Goal: Task Accomplishment & Management: Use online tool/utility

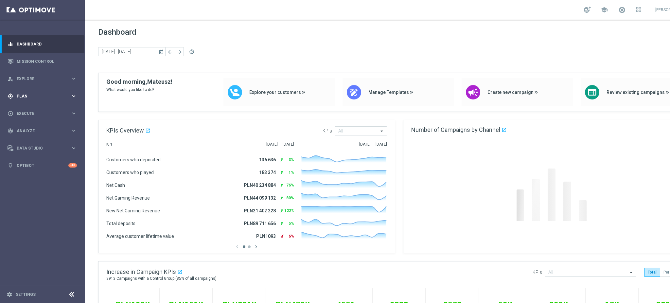
click at [33, 100] on div "gps_fixed Plan keyboard_arrow_right" at bounding box center [42, 95] width 84 height 17
click at [27, 110] on link "Target Groups" at bounding box center [42, 109] width 51 height 5
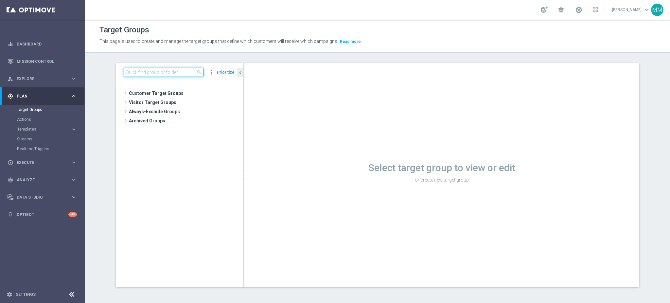
click at [185, 73] on input at bounding box center [164, 72] width 80 height 9
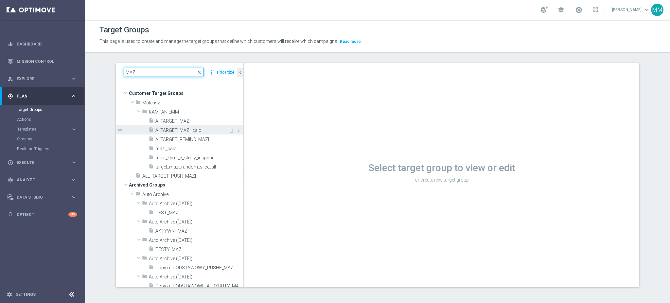
type input "MAZI"
click at [176, 131] on span "A_TARGET_MAZI_calc" at bounding box center [191, 131] width 72 height 6
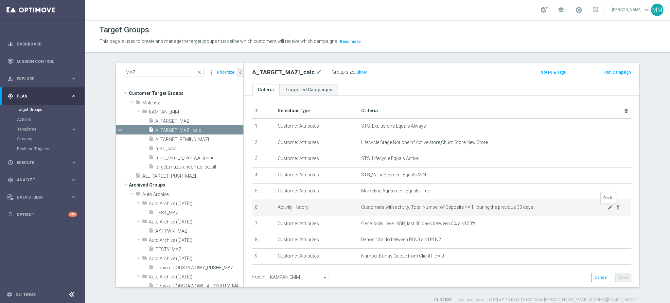
click at [615, 207] on icon "delete_forever" at bounding box center [617, 207] width 5 height 5
click at [615, 209] on icon "delete_forever" at bounding box center [617, 207] width 5 height 5
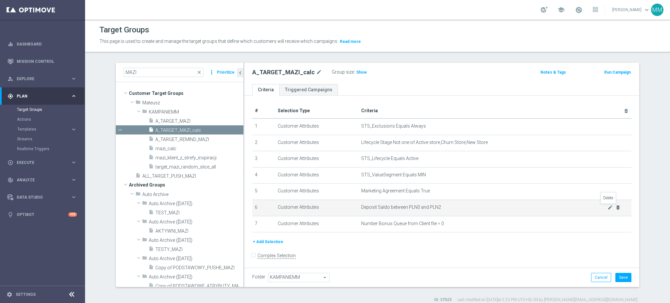
click at [615, 207] on icon "delete_forever" at bounding box center [617, 207] width 5 height 5
click at [615, 209] on icon "delete_forever" at bounding box center [617, 207] width 5 height 5
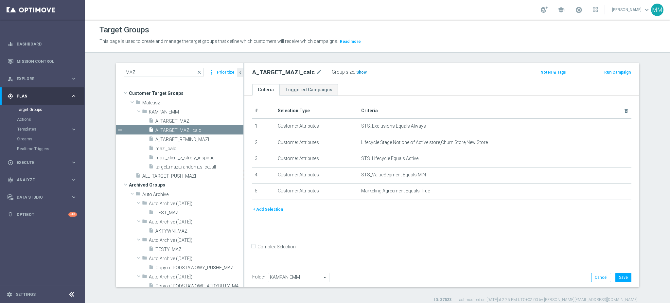
click at [356, 71] on span "Show" at bounding box center [361, 72] width 10 height 5
click at [269, 208] on button "+ Add Selection" at bounding box center [267, 209] width 31 height 7
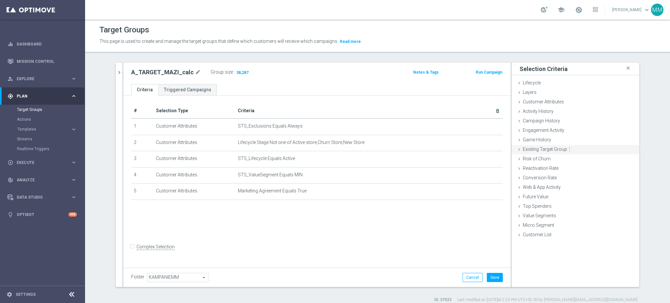
click at [545, 148] on span "Existing Target Group" at bounding box center [546, 148] width 49 height 5
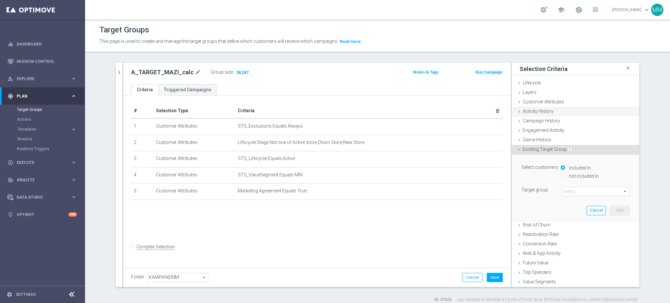
click at [546, 110] on span "Activity History" at bounding box center [537, 111] width 31 height 5
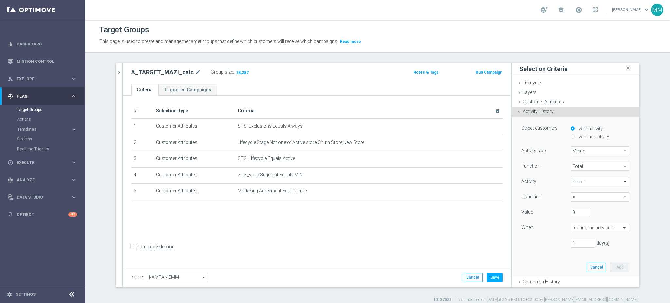
click at [580, 137] on label "with no activity" at bounding box center [593, 137] width 32 height 6
click at [574, 137] on input "with no activity" at bounding box center [572, 136] width 4 height 4
radio input "true"
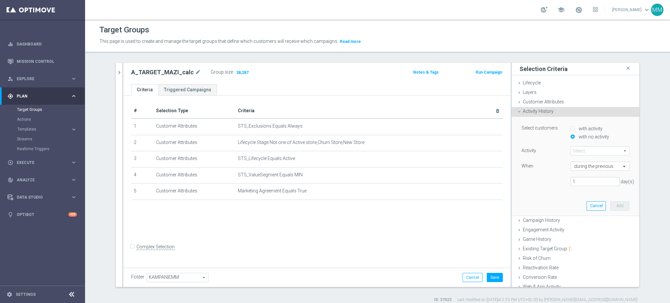
click at [583, 150] on span at bounding box center [600, 150] width 58 height 9
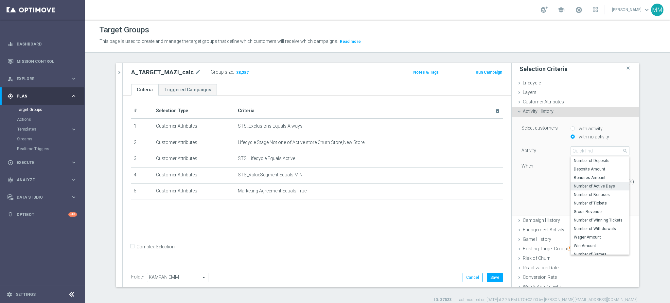
click at [599, 188] on span "Number of Active Days" at bounding box center [599, 185] width 52 height 5
type input "Number of Active Days"
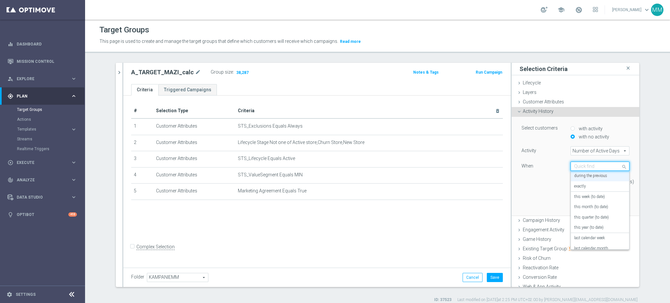
click at [585, 169] on div "Quick find during the previous" at bounding box center [599, 166] width 59 height 9
click at [591, 196] on label "this week (to date)" at bounding box center [589, 196] width 31 height 5
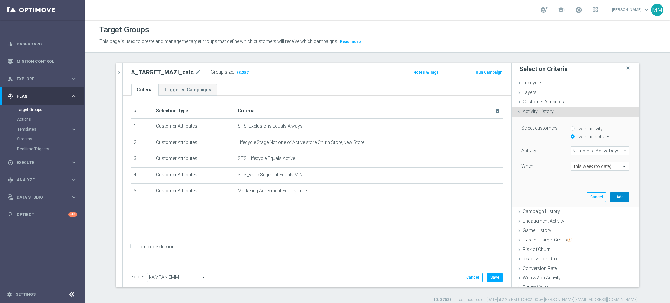
click at [610, 197] on button "Add" at bounding box center [619, 196] width 19 height 9
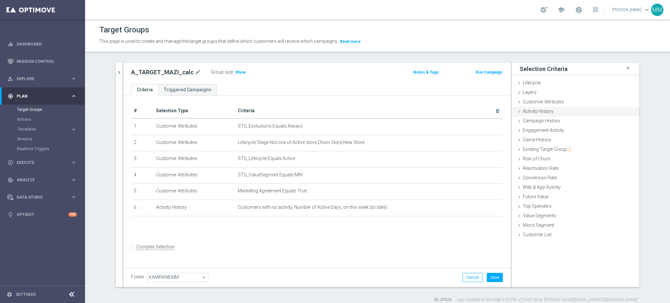
click at [561, 108] on div "Activity History done selection saved" at bounding box center [575, 112] width 128 height 10
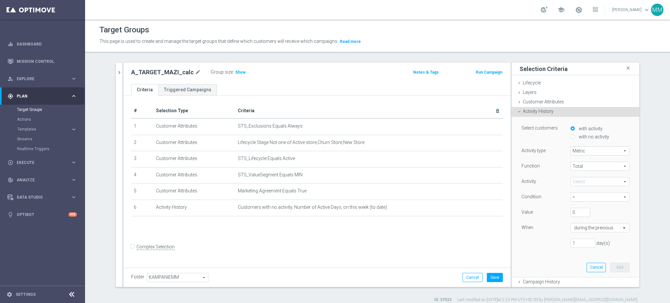
click at [590, 180] on span at bounding box center [600, 181] width 58 height 9
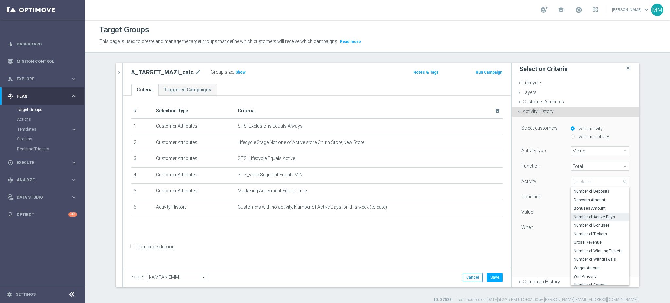
click at [594, 219] on span "Number of Active Days" at bounding box center [599, 216] width 52 height 5
type input "Number of Active Days"
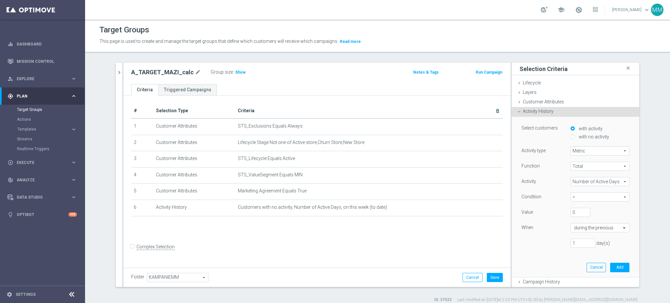
click at [576, 196] on span "=" at bounding box center [600, 197] width 58 height 9
click at [589, 231] on span ">=" at bounding box center [599, 232] width 52 height 5
type input ">="
drag, startPoint x: 569, startPoint y: 213, endPoint x: 558, endPoint y: 214, distance: 10.5
click at [565, 214] on div "0" at bounding box center [579, 212] width 29 height 9
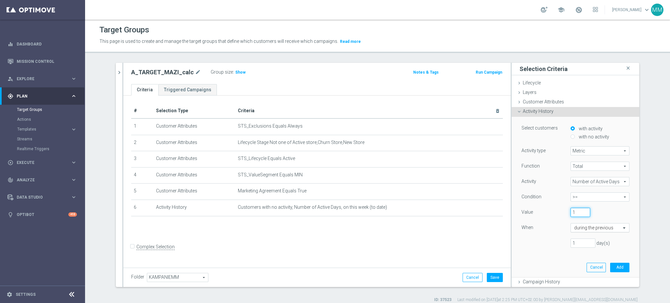
type input "1"
click at [577, 229] on input "text" at bounding box center [593, 228] width 39 height 6
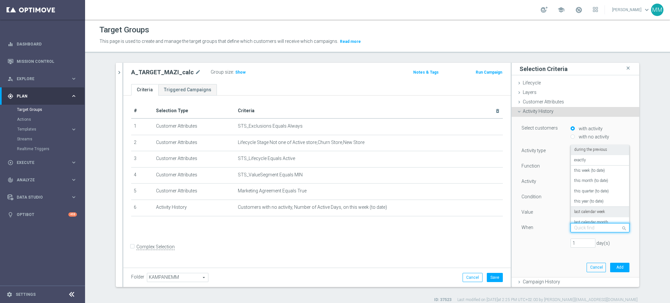
click at [593, 212] on label "last calendar week" at bounding box center [589, 211] width 31 height 5
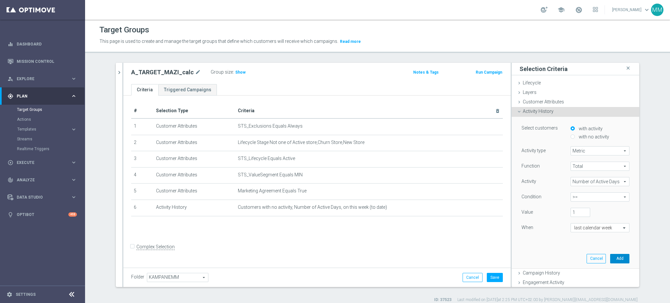
click at [616, 260] on button "Add" at bounding box center [619, 258] width 19 height 9
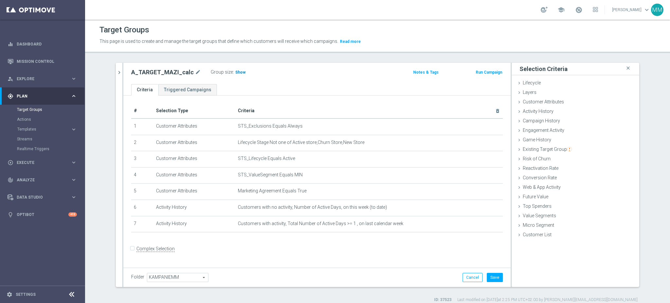
click at [234, 69] on h3 "Show" at bounding box center [240, 72] width 12 height 7
click at [489, 278] on button "Save" at bounding box center [495, 277] width 16 height 9
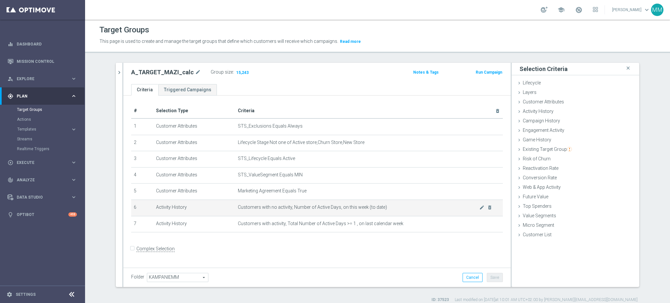
click at [325, 211] on td "Customers with no activity, Number of Active Days, on this week (to date) mode_…" at bounding box center [368, 207] width 267 height 16
click at [325, 212] on td "Customers with no activity, Number of Active Days, on this week (to date) mode_…" at bounding box center [368, 207] width 267 height 16
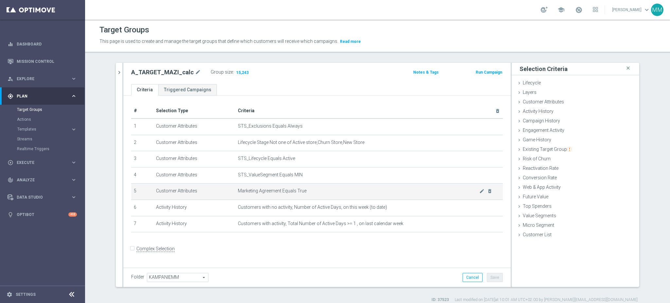
click at [313, 196] on td "Marketing Agreement Equals True mode_edit delete_forever" at bounding box center [368, 191] width 267 height 16
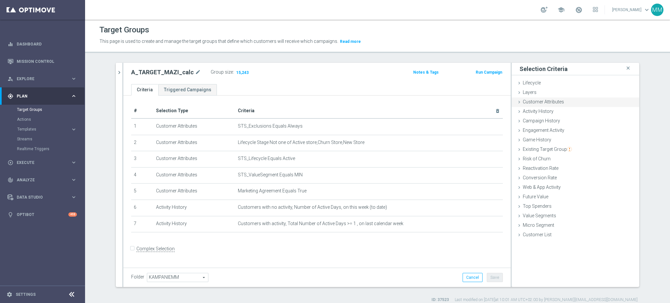
click at [546, 100] on span "Customer Attributes" at bounding box center [542, 101] width 41 height 5
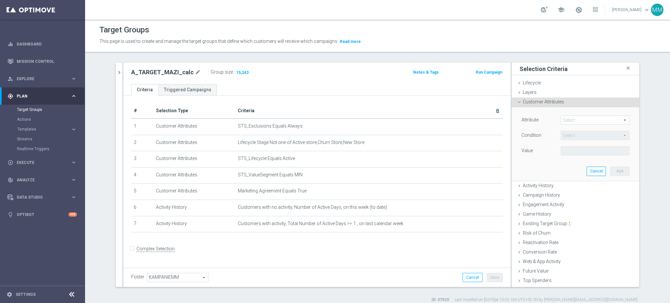
click at [568, 119] on span at bounding box center [595, 120] width 68 height 9
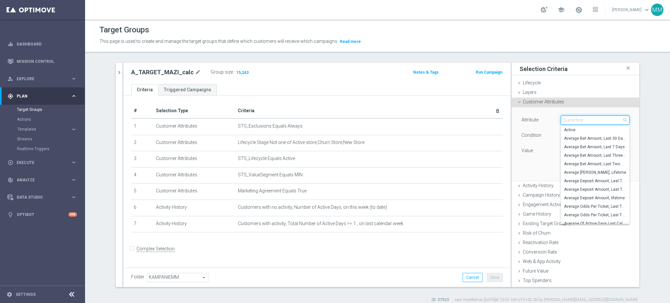
click at [568, 119] on input "search" at bounding box center [594, 119] width 69 height 9
click at [551, 112] on div "Attribute Select arrow_drop_down search Active Average Bet Amount, Last 30 Days…" at bounding box center [575, 143] width 118 height 73
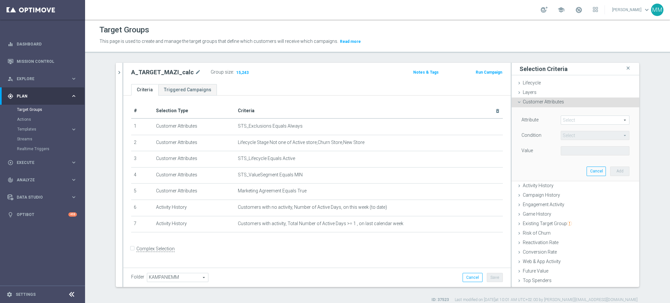
click at [548, 104] on div "Customer Attributes done" at bounding box center [575, 102] width 128 height 10
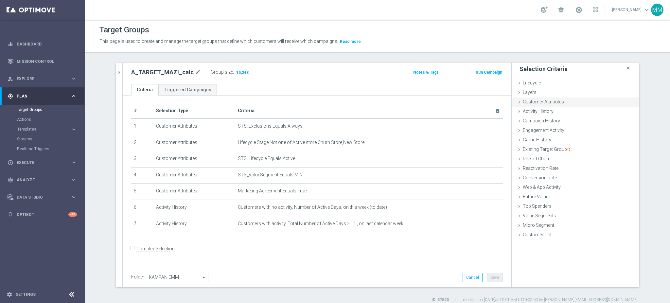
click at [531, 101] on span "Customer Attributes" at bounding box center [542, 101] width 41 height 5
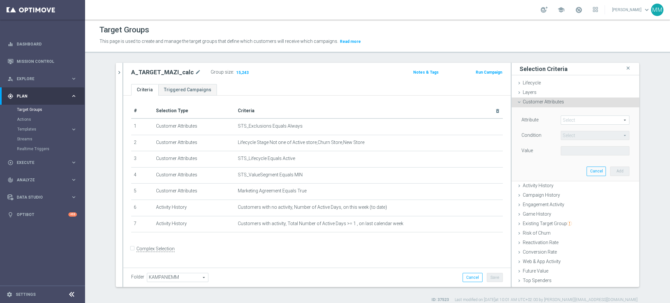
click at [562, 116] on span at bounding box center [595, 120] width 68 height 9
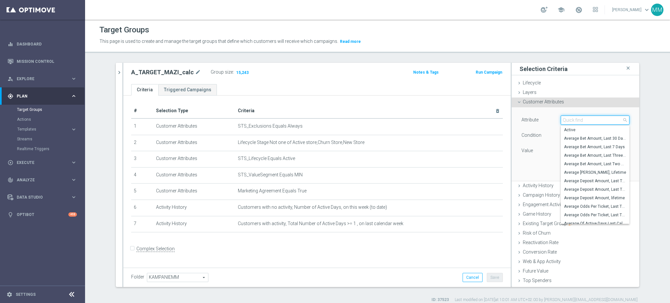
click at [562, 115] on input "search" at bounding box center [594, 119] width 69 height 9
type input "gen"
click at [589, 191] on span "Generosity Level NGR, last 14 days" at bounding box center [595, 189] width 62 height 5
type input "Generosity Level NGR, last 14 days"
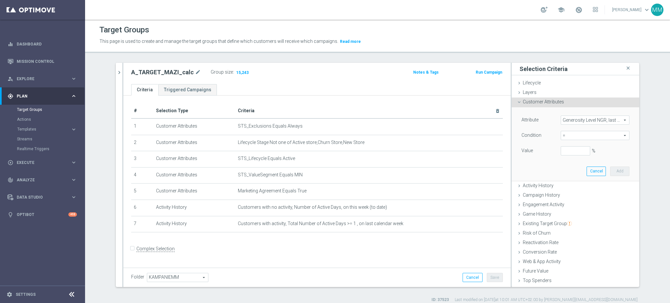
click at [578, 135] on span "=" at bounding box center [595, 135] width 68 height 9
drag, startPoint x: 578, startPoint y: 195, endPoint x: 572, endPoint y: 176, distance: 20.7
click at [578, 195] on span "between" at bounding box center [595, 196] width 62 height 5
type input "between"
click at [562, 146] on input "%" at bounding box center [574, 150] width 29 height 9
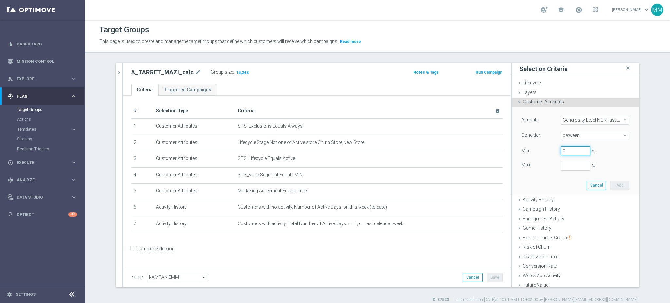
type input "0"
click at [564, 163] on input "%" at bounding box center [574, 166] width 29 height 9
click at [612, 187] on button "Add" at bounding box center [619, 184] width 19 height 9
type input "0.5"
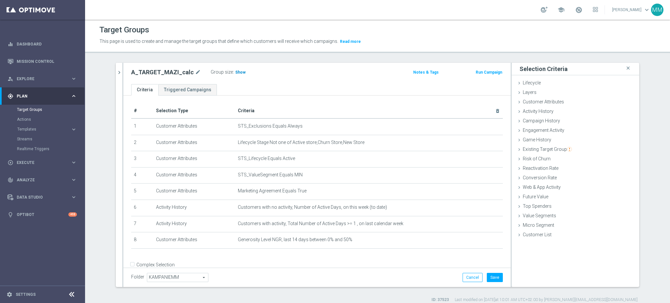
click at [236, 71] on span "Show" at bounding box center [240, 72] width 10 height 5
click at [494, 275] on button "Save" at bounding box center [495, 277] width 16 height 9
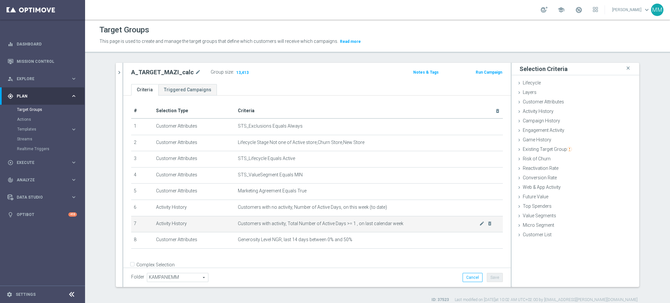
click at [311, 223] on span "Customers with activity, Total Number of Active Days >= 1 , on last calendar we…" at bounding box center [358, 224] width 241 height 6
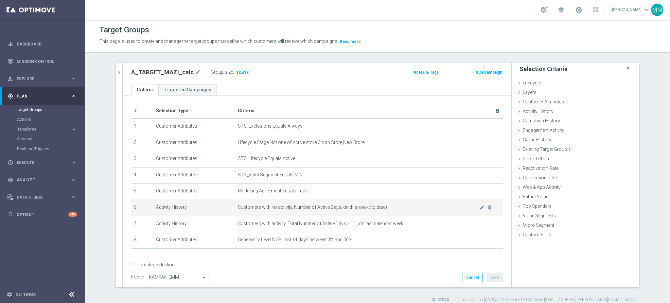
click at [307, 214] on td "Customers with no activity, Number of Active Days, on this week (to date) mode_…" at bounding box center [368, 207] width 267 height 16
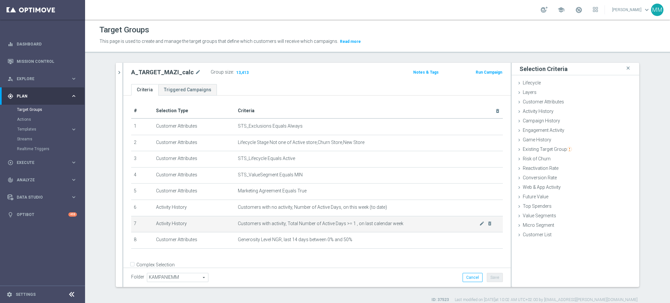
click at [342, 222] on span "Customers with activity, Total Number of Active Days >= 1 , on last calendar we…" at bounding box center [358, 224] width 241 height 6
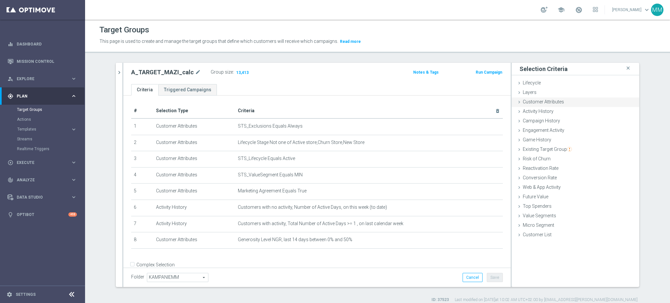
click at [547, 104] on span "Customer Attributes" at bounding box center [542, 101] width 41 height 5
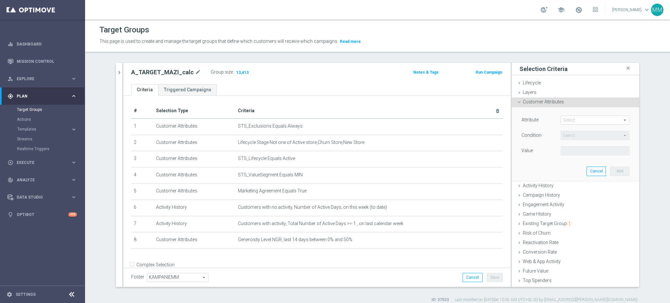
click at [577, 121] on span at bounding box center [595, 120] width 68 height 9
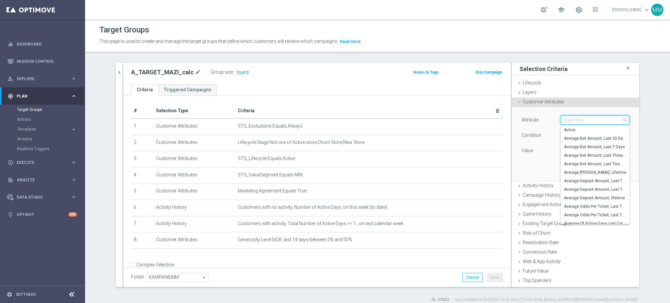
click at [577, 121] on input "search" at bounding box center [594, 119] width 69 height 9
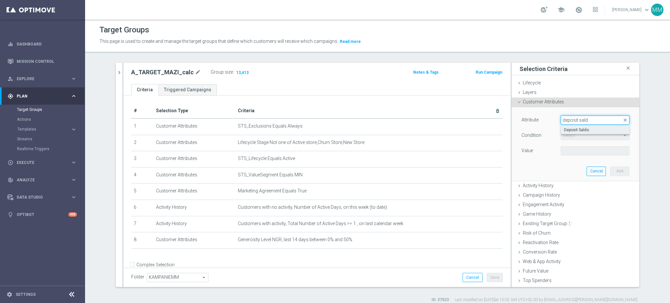
type input "deposit sald"
click at [578, 131] on span "Deposit Saldo" at bounding box center [595, 129] width 62 height 5
type input "Deposit Saldo"
click at [574, 139] on span "=" at bounding box center [595, 135] width 68 height 9
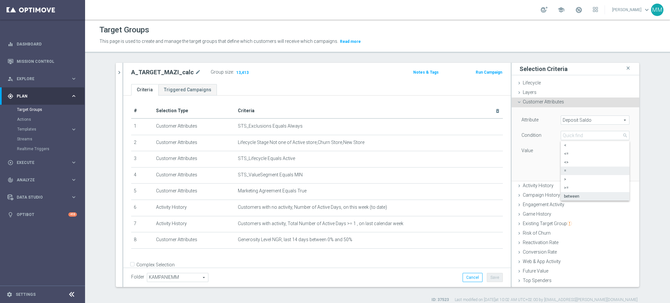
click at [573, 197] on span "between" at bounding box center [595, 196] width 62 height 5
type input "between"
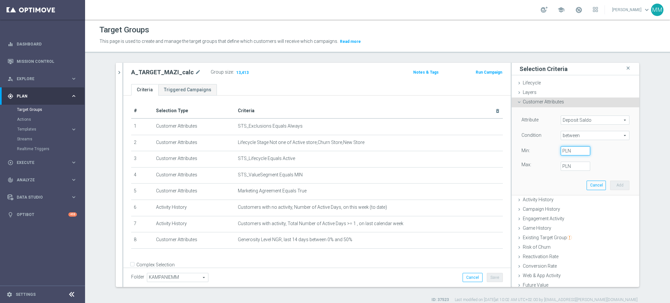
click at [568, 151] on input "PLN" at bounding box center [574, 150] width 29 height 9
type input "0"
type input "2"
click at [610, 184] on button "Add" at bounding box center [619, 184] width 19 height 9
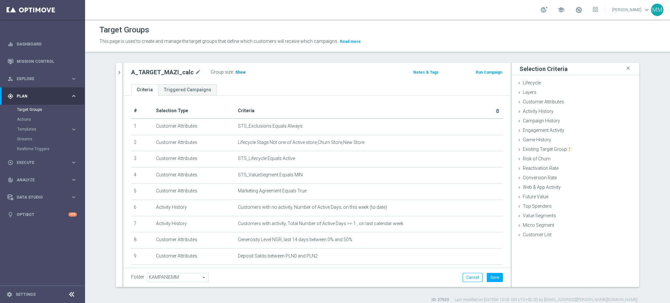
click at [235, 71] on span "Show" at bounding box center [240, 72] width 10 height 5
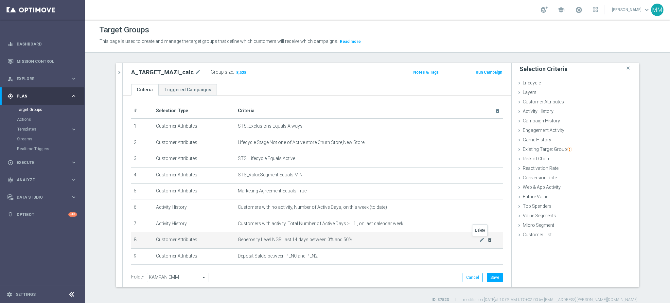
click at [487, 240] on icon "delete_forever" at bounding box center [489, 239] width 5 height 5
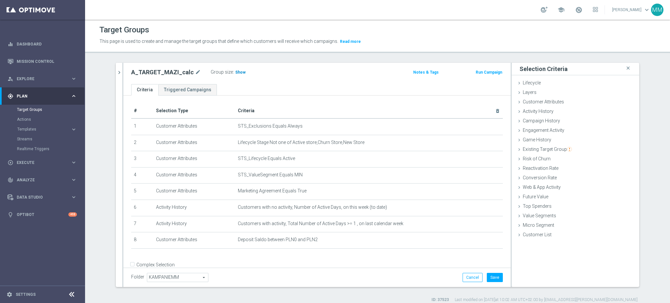
click at [234, 76] on h3 "Show" at bounding box center [240, 72] width 12 height 7
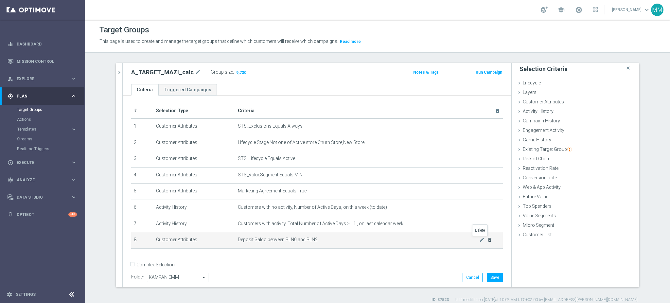
click at [487, 240] on icon "delete_forever" at bounding box center [489, 239] width 5 height 5
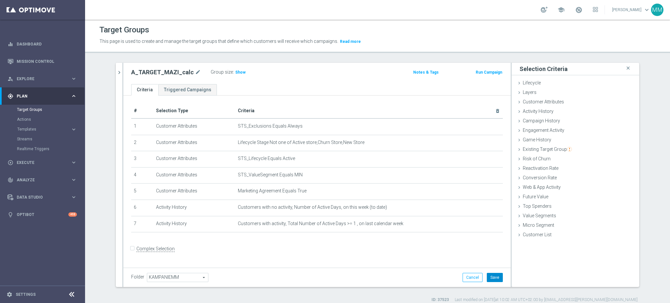
click at [495, 277] on button "Save" at bounding box center [495, 277] width 16 height 9
click at [235, 70] on span "Show" at bounding box center [240, 72] width 10 height 5
click at [238, 71] on span "15,243" at bounding box center [242, 73] width 14 height 6
click at [239, 71] on span "15,243" at bounding box center [242, 73] width 14 height 6
click at [550, 105] on div "Customer Attributes done selection saved" at bounding box center [575, 102] width 128 height 10
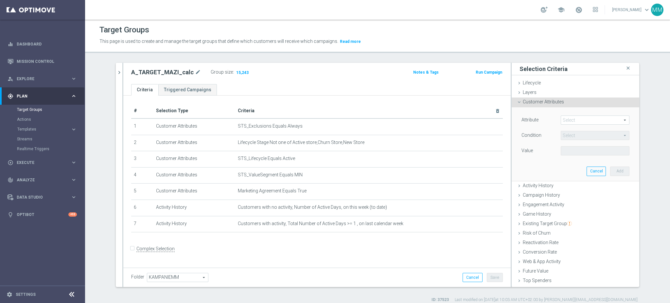
click at [571, 116] on span at bounding box center [595, 120] width 68 height 9
click at [0, 0] on input "search" at bounding box center [0, 0] width 0 height 0
type input "deposit sa"
click at [573, 128] on span "Deposit Saldo" at bounding box center [595, 129] width 62 height 5
type input "Deposit Saldo"
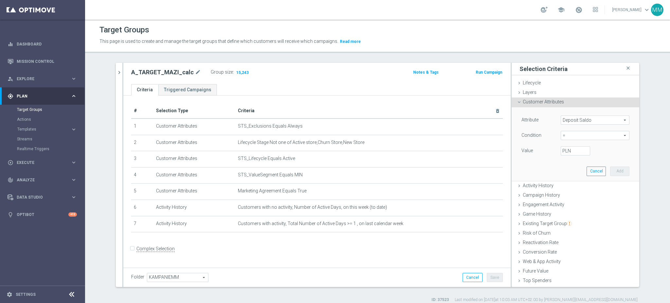
click at [575, 134] on span "=" at bounding box center [595, 135] width 68 height 9
click at [574, 196] on span "between" at bounding box center [595, 196] width 62 height 5
type input "between"
click at [568, 152] on input "PLN" at bounding box center [574, 150] width 29 height 9
type input "0"
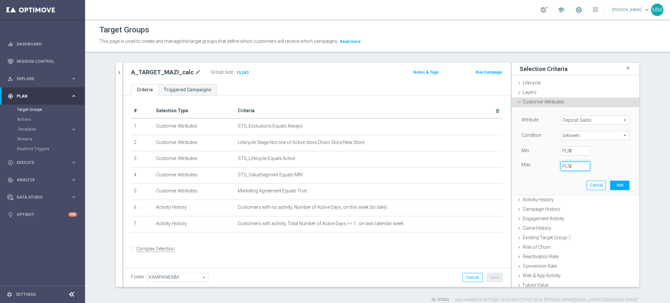
drag, startPoint x: 565, startPoint y: 164, endPoint x: 558, endPoint y: 166, distance: 7.4
click at [558, 166] on div "2 PLN" at bounding box center [575, 166] width 39 height 9
type input "5"
click at [610, 183] on button "Add" at bounding box center [619, 184] width 19 height 9
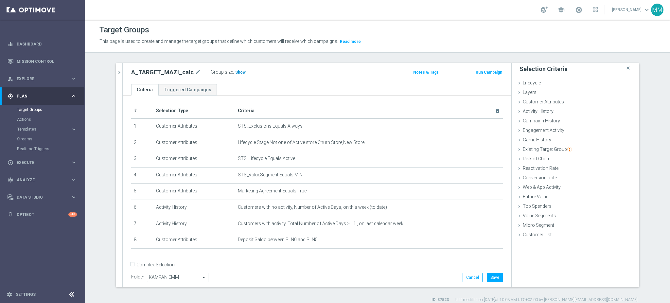
click at [235, 73] on span "Show" at bounding box center [240, 72] width 10 height 5
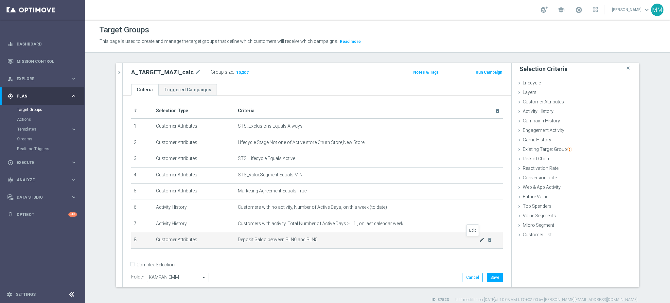
click at [479, 239] on icon "mode_edit" at bounding box center [481, 239] width 5 height 5
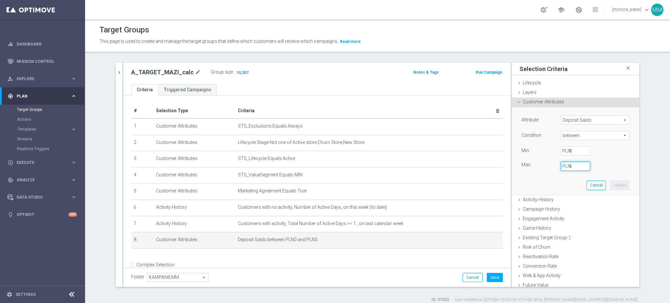
click at [567, 169] on input "5" at bounding box center [574, 166] width 29 height 9
drag, startPoint x: 567, startPoint y: 169, endPoint x: 560, endPoint y: 167, distance: 7.1
click at [560, 167] on div "5 PLN" at bounding box center [575, 166] width 39 height 9
type input "10"
click at [610, 185] on button "Update" at bounding box center [619, 184] width 19 height 9
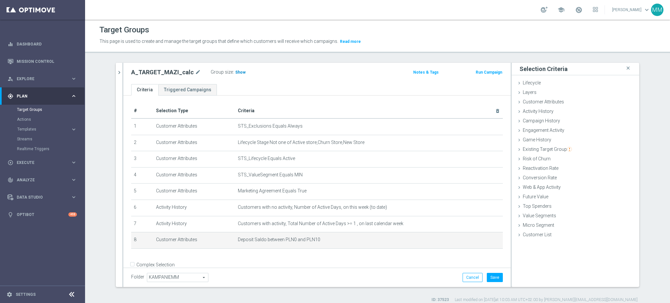
click at [235, 71] on span "Show" at bounding box center [240, 72] width 10 height 5
click at [479, 240] on icon "mode_edit" at bounding box center [481, 239] width 5 height 5
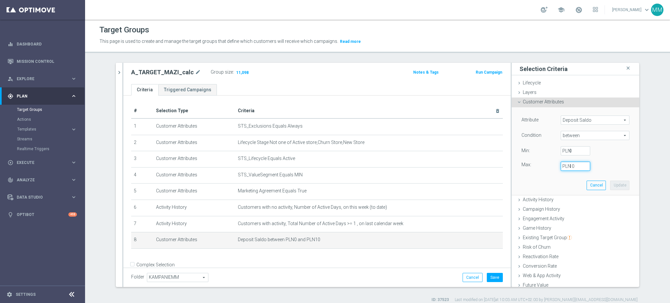
drag, startPoint x: 567, startPoint y: 165, endPoint x: 561, endPoint y: 165, distance: 6.2
click at [561, 165] on div "10 PLN" at bounding box center [575, 166] width 39 height 9
type input "20"
click at [610, 183] on button "Update" at bounding box center [619, 184] width 19 height 9
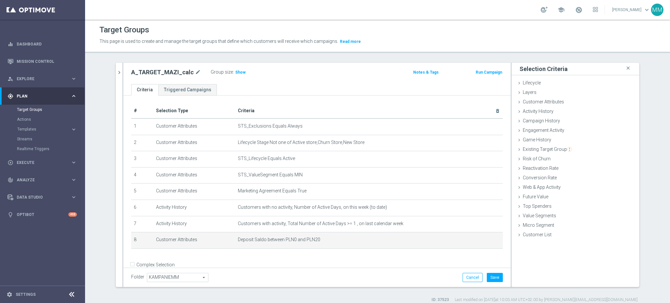
click at [222, 72] on label "Group size" at bounding box center [222, 72] width 22 height 6
click at [235, 71] on span "Show" at bounding box center [240, 72] width 10 height 5
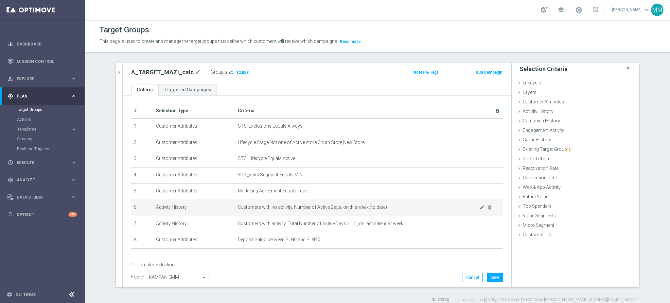
scroll to position [11, 0]
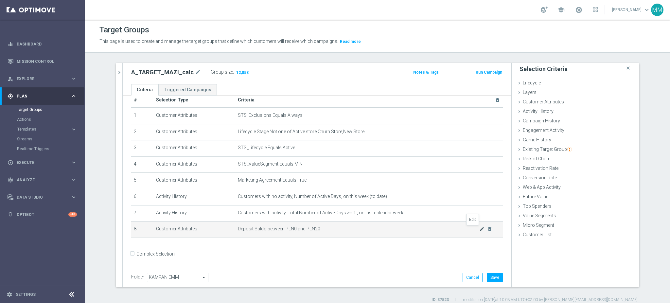
click at [479, 229] on icon "mode_edit" at bounding box center [481, 228] width 5 height 5
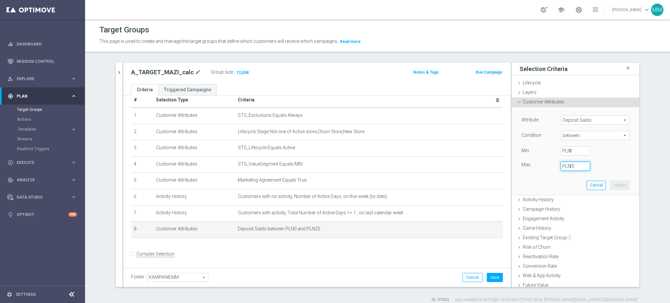
drag, startPoint x: 566, startPoint y: 164, endPoint x: 554, endPoint y: 167, distance: 12.6
click at [560, 166] on input "20" at bounding box center [574, 166] width 29 height 9
type input "50"
click at [611, 185] on button "Update" at bounding box center [619, 184] width 19 height 9
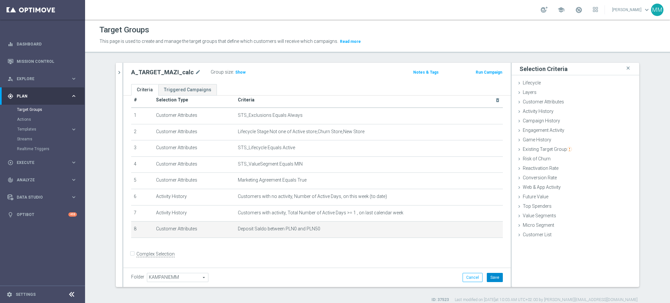
click at [497, 275] on button "Save" at bounding box center [495, 277] width 16 height 9
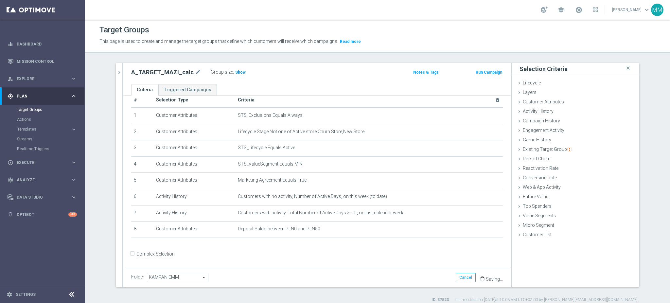
click at [235, 74] on span "Show" at bounding box center [240, 72] width 10 height 5
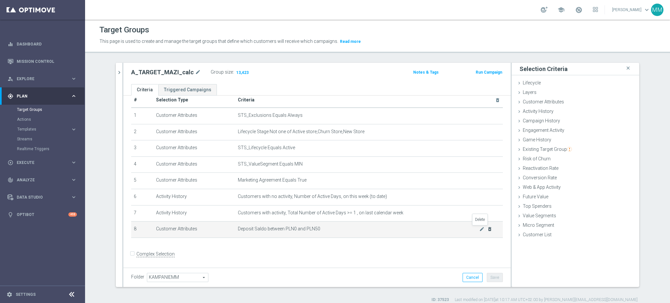
click at [487, 229] on icon "delete_forever" at bounding box center [489, 228] width 5 height 5
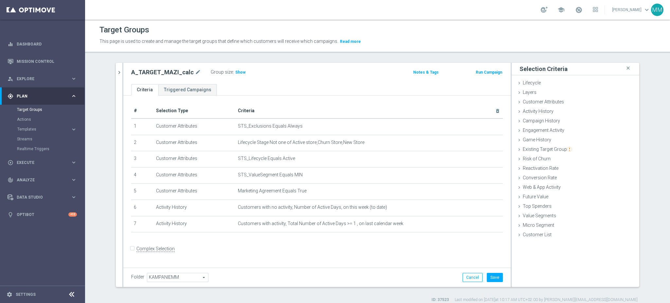
scroll to position [0, 0]
drag, startPoint x: 561, startPoint y: 102, endPoint x: 571, endPoint y: 113, distance: 15.3
click at [561, 101] on div "Customer Attributes done selection updated" at bounding box center [575, 102] width 128 height 10
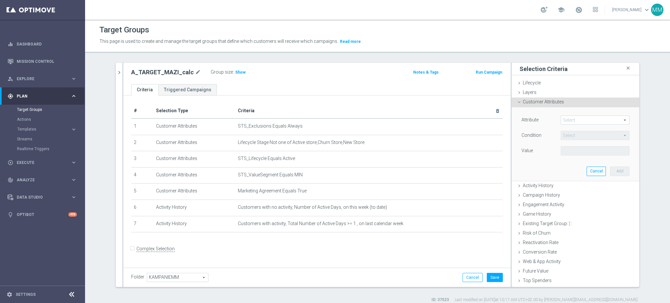
click at [583, 116] on span at bounding box center [595, 120] width 68 height 9
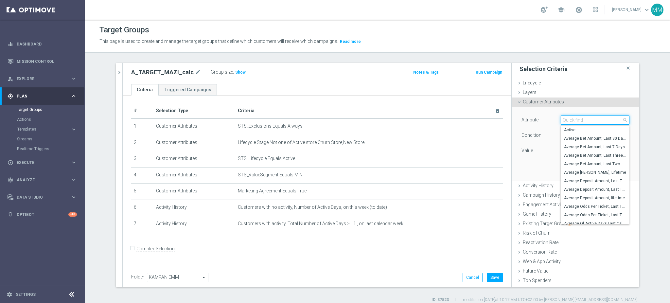
click at [583, 116] on input "search" at bounding box center [594, 119] width 69 height 9
type input "gen"
click at [595, 192] on label "Generosity Level NGR, last 14 days" at bounding box center [594, 189] width 69 height 9
type input "Generosity Level NGR, last 14 days"
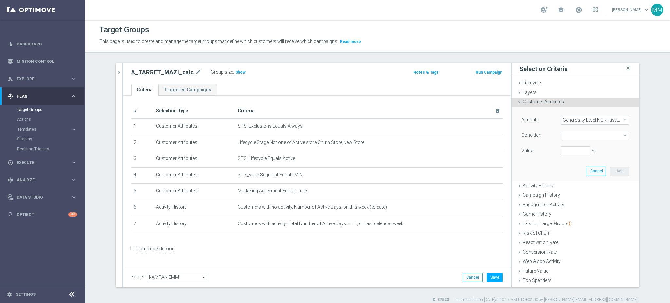
click at [578, 138] on span "=" at bounding box center [595, 135] width 68 height 9
click at [583, 197] on span "between" at bounding box center [595, 196] width 62 height 5
type input "between"
click at [566, 151] on input "%" at bounding box center [574, 150] width 29 height 9
type input "0"
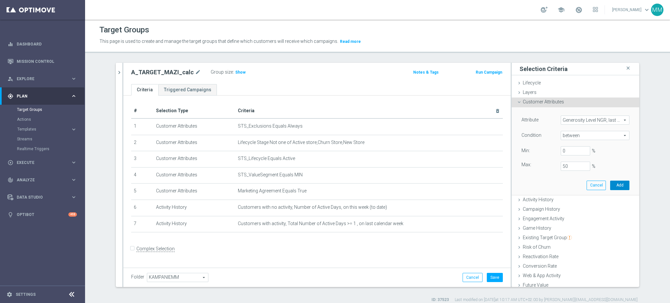
click at [617, 186] on button "Add" at bounding box center [619, 184] width 19 height 9
type input "0.5"
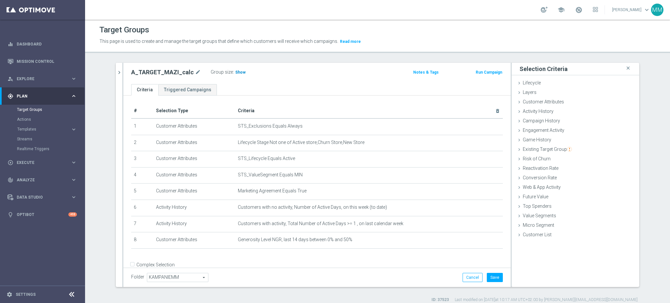
click at [234, 72] on h3 "Show" at bounding box center [240, 72] width 12 height 7
click at [489, 271] on div "Folder KAMPANIEMM KAMPANIEMM arrow_drop_down search Cancel Save Saving..." at bounding box center [316, 276] width 387 height 19
click at [490, 277] on button "Save" at bounding box center [495, 277] width 16 height 9
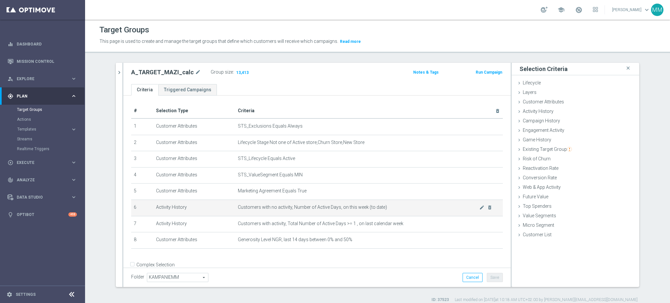
click at [267, 208] on span "Customers with no activity, Number of Active Days, on this week (to date)" at bounding box center [358, 207] width 241 height 6
drag, startPoint x: 267, startPoint y: 208, endPoint x: 386, endPoint y: 206, distance: 118.4
click at [386, 206] on span "Customers with no activity, Number of Active Days, on this week (to date)" at bounding box center [358, 207] width 241 height 6
copy span "no activity, Number of Active Days, on this week (to date)"
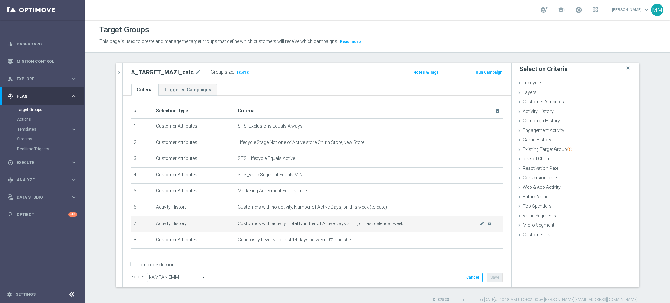
click at [284, 223] on span "Customers with activity, Total Number of Active Days >= 1 , on last calendar we…" at bounding box center [358, 224] width 241 height 6
drag, startPoint x: 284, startPoint y: 223, endPoint x: 393, endPoint y: 225, distance: 108.9
click at [393, 225] on span "Customers with activity, Total Number of Active Days >= 1 , on last calendar we…" at bounding box center [358, 224] width 241 height 6
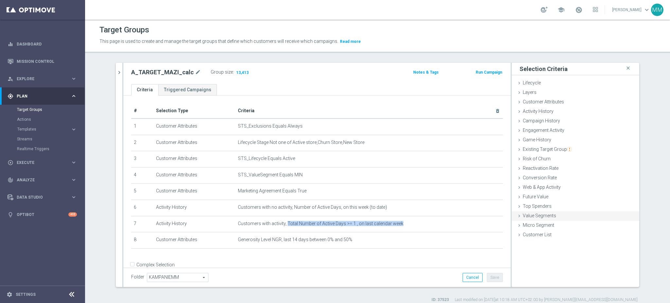
copy tbody "Total Number of Active Days >= 1 , on last calendar week mode_edit delete_forev…"
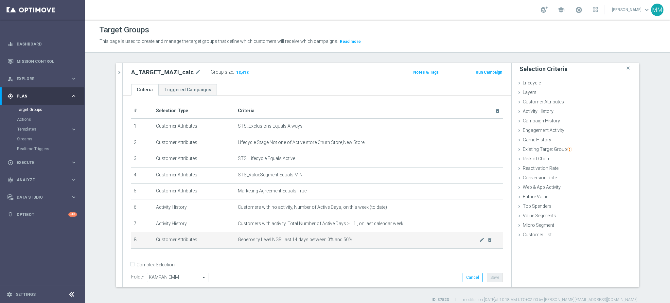
click at [238, 241] on span "Generosity Level NGR, last 14 days between 0% and 50%" at bounding box center [358, 240] width 241 height 6
drag, startPoint x: 238, startPoint y: 241, endPoint x: 354, endPoint y: 238, distance: 116.1
click at [354, 238] on span "Generosity Level NGR, last 14 days between 0% and 50%" at bounding box center [358, 240] width 241 height 6
copy span "Generosity Level NGR, last 14 days between 0% and 50%"
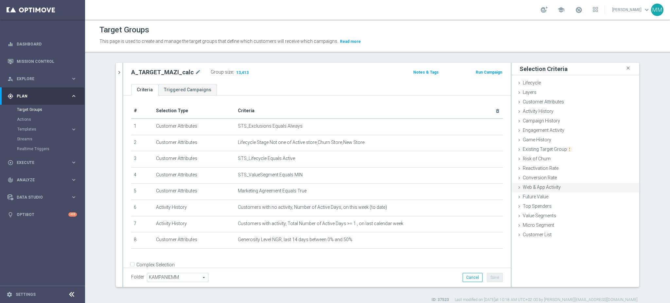
click at [556, 187] on span "Web & App Activity" at bounding box center [541, 186] width 38 height 5
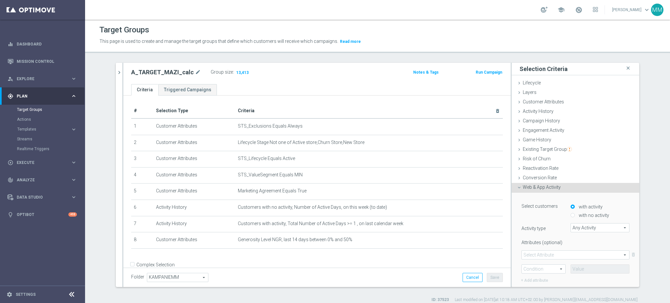
click at [578, 213] on label "with no activity" at bounding box center [593, 215] width 32 height 6
click at [574, 213] on input "with no activity" at bounding box center [572, 215] width 4 height 4
radio input "true"
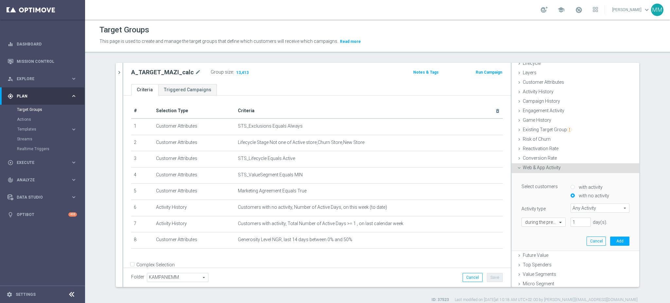
scroll to position [30, 0]
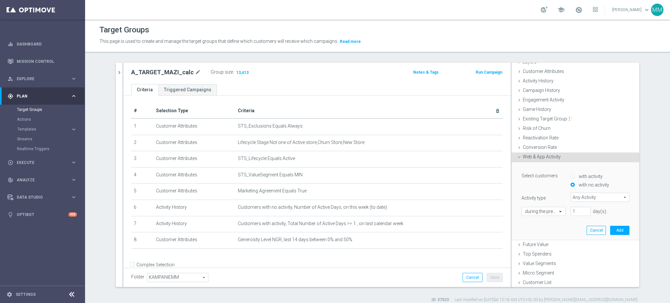
click at [578, 196] on span "Any Activity" at bounding box center [600, 197] width 58 height 9
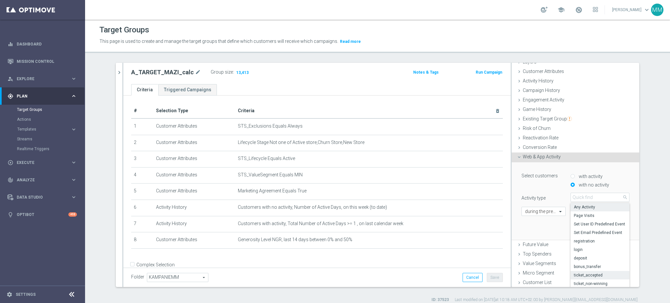
click at [597, 275] on span "ticket_accepted" at bounding box center [599, 274] width 52 height 5
type input "ticket_accepted"
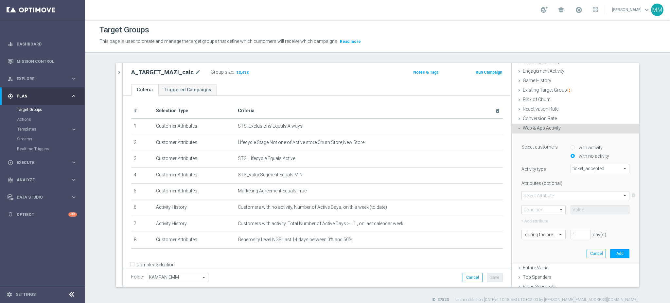
scroll to position [74, 0]
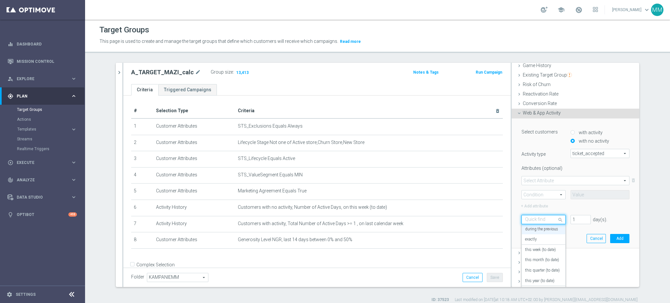
click at [545, 220] on div at bounding box center [543, 220] width 43 height 6
click at [537, 276] on div "today" at bounding box center [543, 275] width 37 height 10
click at [612, 240] on button "Add" at bounding box center [619, 238] width 19 height 9
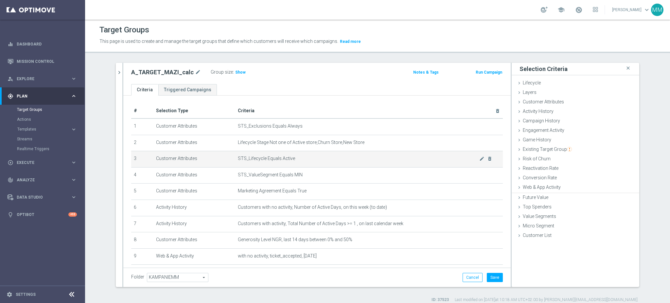
scroll to position [0, 0]
click at [235, 73] on span "Show" at bounding box center [240, 72] width 10 height 5
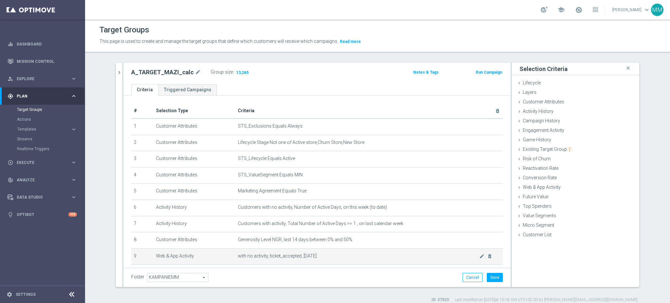
click at [238, 255] on span "with no activity, ticket_accepted, today" at bounding box center [358, 256] width 241 height 6
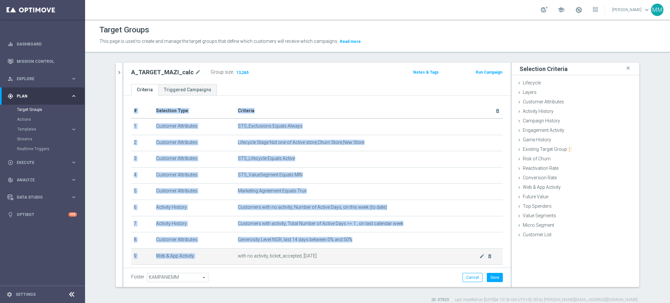
drag, startPoint x: 234, startPoint y: 255, endPoint x: 304, endPoint y: 255, distance: 70.0
click at [304, 255] on span "with no activity, ticket_accepted, today" at bounding box center [358, 256] width 241 height 6
copy table "# Selection Type Criteria delete_forever 1 Customer Attributes STS_Exclusions E…"
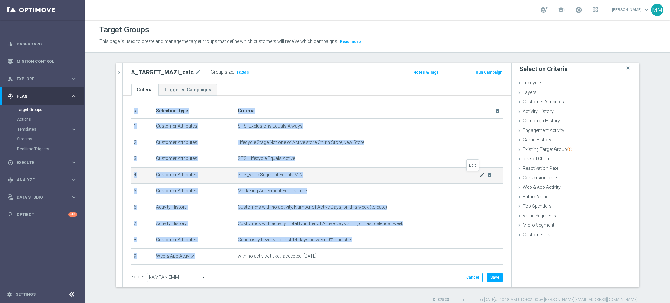
click at [479, 174] on icon "mode_edit" at bounding box center [481, 174] width 5 height 5
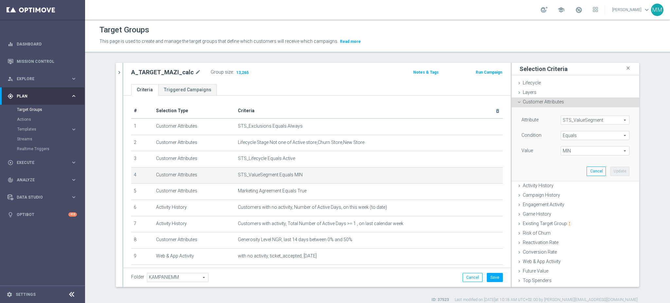
click at [561, 151] on span "MIN" at bounding box center [595, 150] width 68 height 9
click at [572, 180] on span "LOW" at bounding box center [595, 177] width 62 height 5
type input "LOW"
click at [610, 171] on button "Update" at bounding box center [619, 170] width 19 height 9
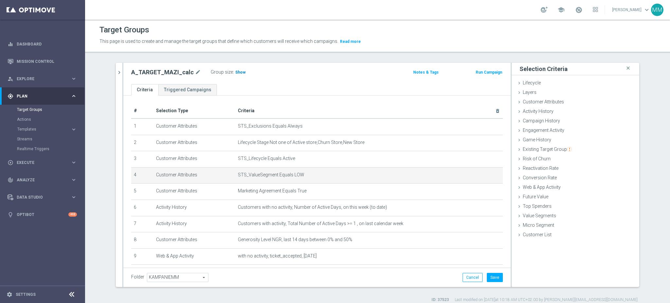
click at [235, 72] on span "Show" at bounding box center [240, 72] width 10 height 5
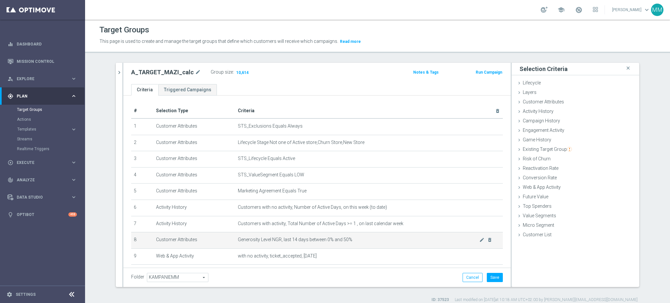
scroll to position [27, 0]
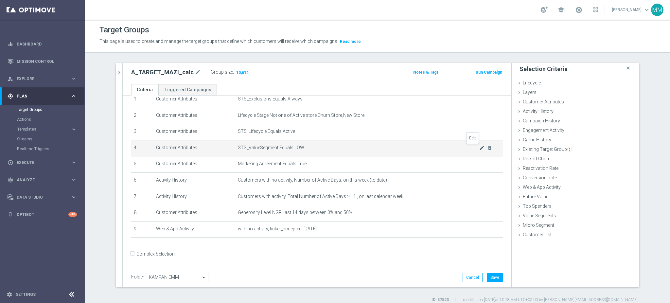
click at [479, 148] on icon "mode_edit" at bounding box center [481, 147] width 5 height 5
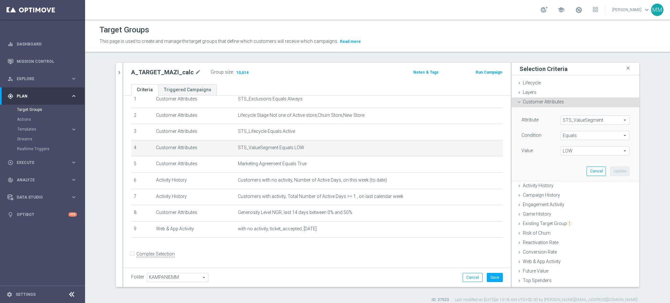
click at [567, 149] on span "LOW" at bounding box center [595, 150] width 68 height 9
click at [578, 186] on span "MED" at bounding box center [595, 185] width 62 height 5
type input "MED"
click at [610, 167] on button "Update" at bounding box center [619, 170] width 19 height 9
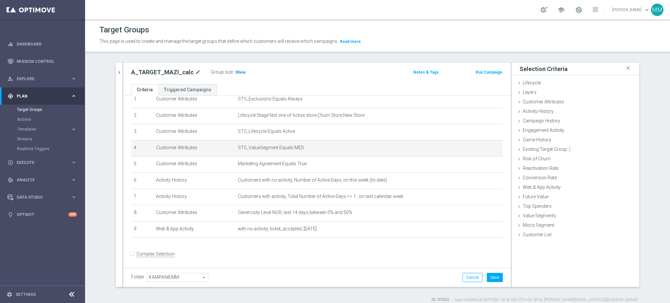
click at [235, 71] on span "Show" at bounding box center [240, 72] width 10 height 5
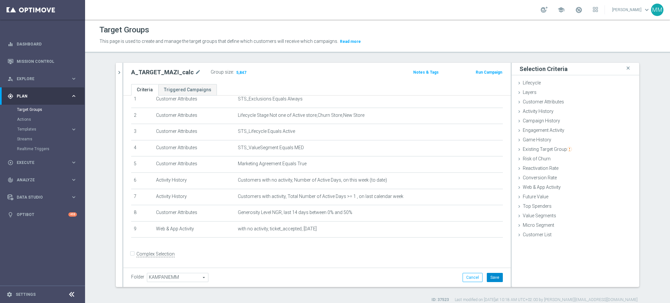
click at [492, 279] on button "Save" at bounding box center [495, 277] width 16 height 9
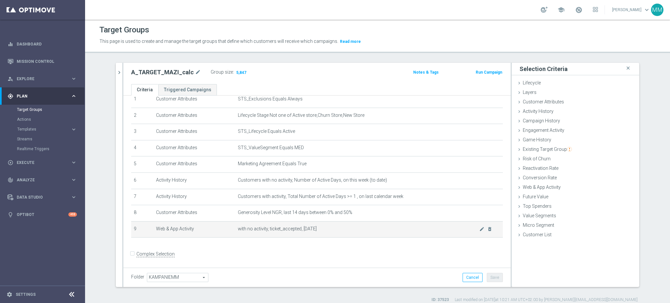
click at [333, 232] on td "with no activity, ticket_accepted, today mode_edit delete_forever" at bounding box center [368, 229] width 267 height 16
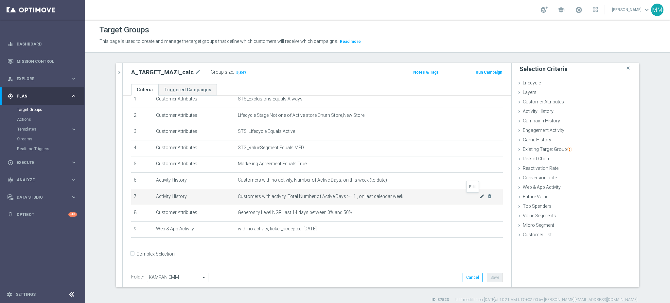
click at [479, 195] on icon "mode_edit" at bounding box center [481, 196] width 5 height 5
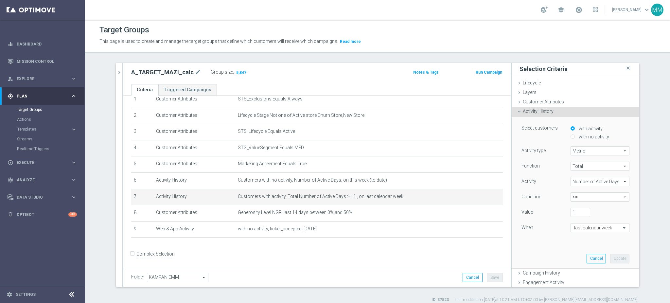
click at [587, 184] on span "Number of Active Days" at bounding box center [600, 181] width 58 height 9
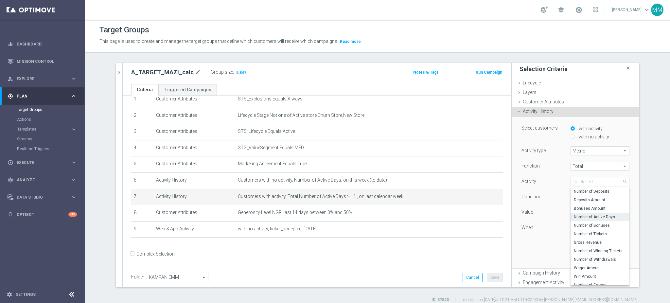
click at [555, 195] on div "Condition" at bounding box center [540, 197] width 49 height 10
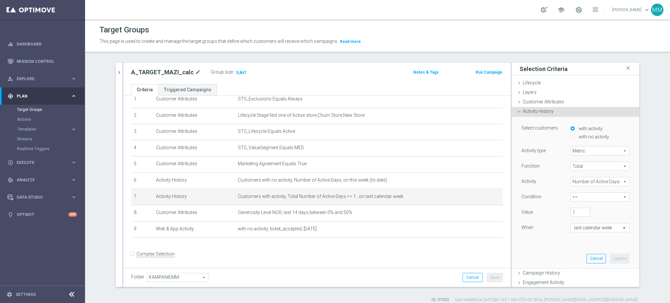
click at [579, 197] on span ">=" at bounding box center [600, 197] width 58 height 9
click at [586, 254] on label "between" at bounding box center [599, 257] width 59 height 9
type input "between"
click at [600, 212] on input "number" at bounding box center [610, 212] width 20 height 9
type input "3"
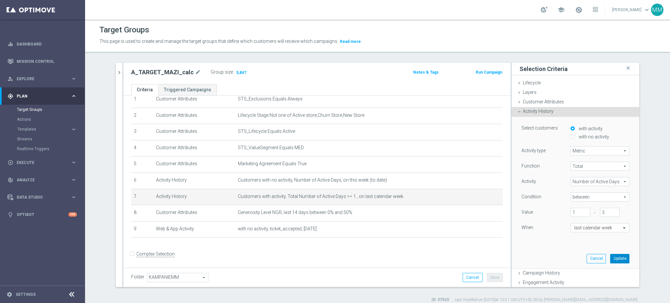
click at [610, 258] on button "Update" at bounding box center [619, 258] width 19 height 9
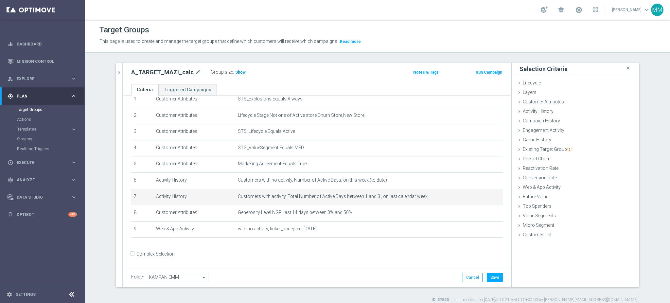
click at [236, 72] on span "Show" at bounding box center [240, 72] width 10 height 5
click at [479, 196] on icon "mode_edit" at bounding box center [481, 196] width 5 height 5
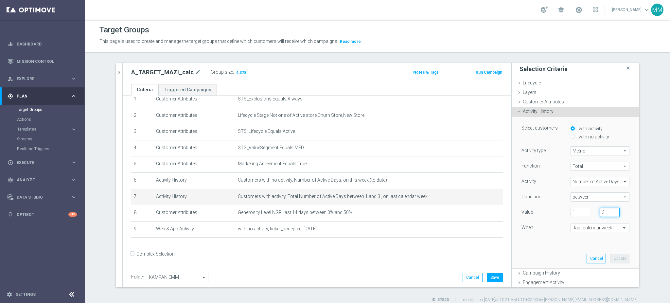
drag, startPoint x: 594, startPoint y: 211, endPoint x: 598, endPoint y: 212, distance: 4.7
click at [600, 212] on input "3" at bounding box center [610, 212] width 20 height 9
type input "4"
click at [614, 258] on button "Update" at bounding box center [619, 258] width 19 height 9
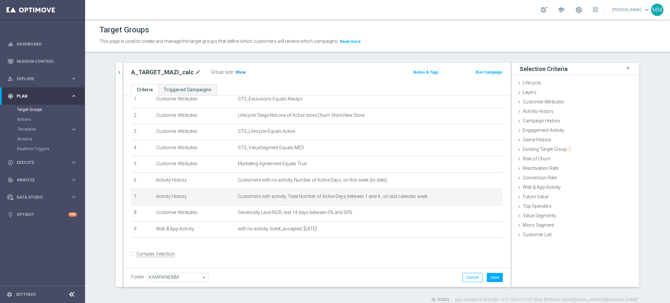
click at [235, 72] on span "Show" at bounding box center [240, 72] width 10 height 5
click at [289, 197] on span "Customers with activity, Total Number of Active Days between 1 and 4 , on last …" at bounding box center [358, 197] width 241 height 6
drag, startPoint x: 289, startPoint y: 197, endPoint x: 457, endPoint y: 195, distance: 168.4
click at [457, 195] on span "Customers with activity, Total Number of Active Days between 1 and 4 , on last …" at bounding box center [358, 197] width 241 height 6
copy span "Total Number of Active Days between 1 and 4 , on last calendar week"
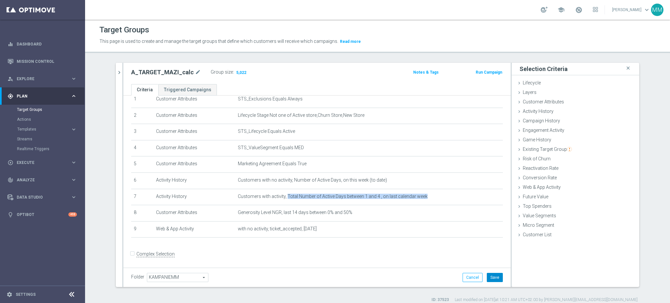
click at [487, 280] on button "Save" at bounding box center [495, 277] width 16 height 9
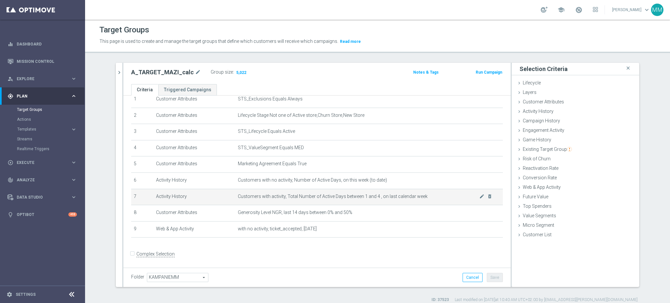
click at [377, 201] on td "Customers with activity, Total Number of Active Days between 1 and 4 , on last …" at bounding box center [368, 197] width 267 height 16
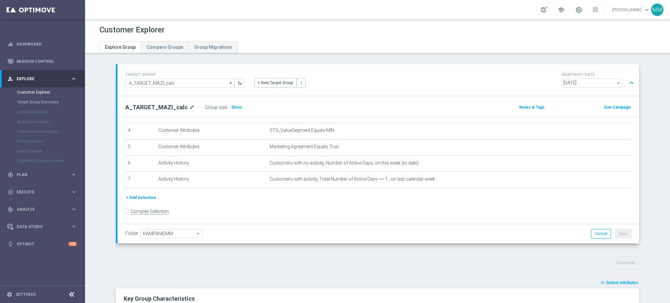
scroll to position [171, 0]
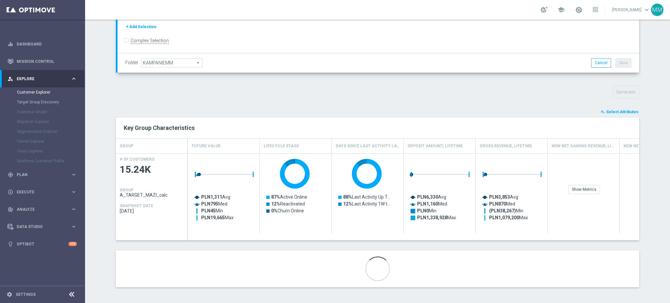
click at [609, 111] on span "Select Attributes" at bounding box center [622, 112] width 32 height 5
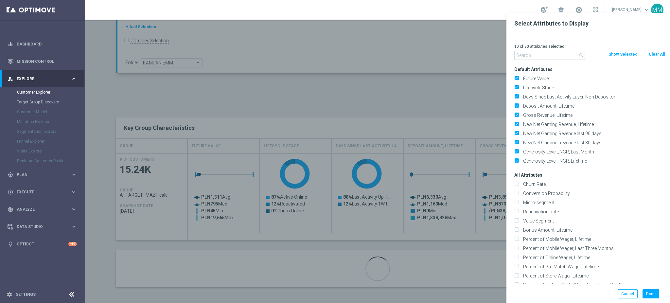
click at [651, 54] on button "Clear All" at bounding box center [656, 54] width 17 height 7
checkbox input "false"
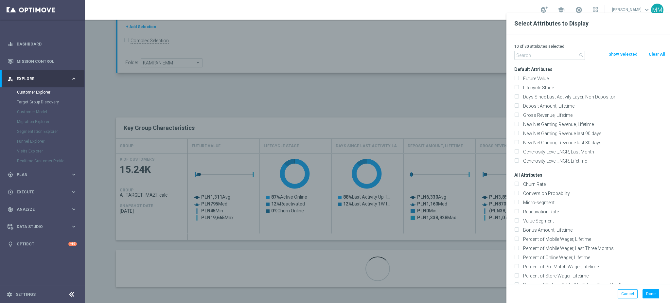
checkbox input "false"
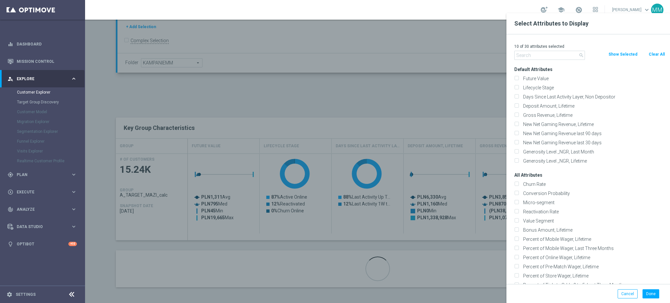
checkbox input "false"
click at [525, 54] on input "text" at bounding box center [549, 55] width 71 height 9
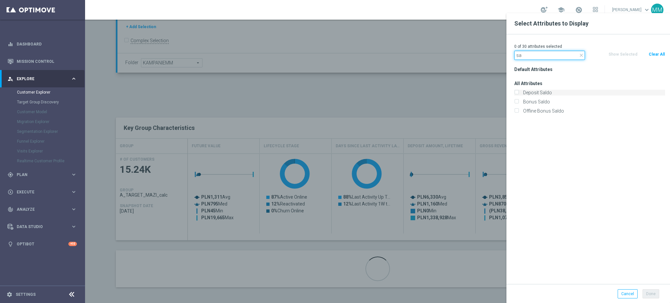
type input "sa"
click at [542, 94] on label "Deposit Saldo" at bounding box center [593, 93] width 144 height 6
click at [518, 94] on input "Deposit Saldo" at bounding box center [516, 93] width 4 height 4
checkbox input "true"
click at [653, 294] on button "Done" at bounding box center [650, 293] width 17 height 9
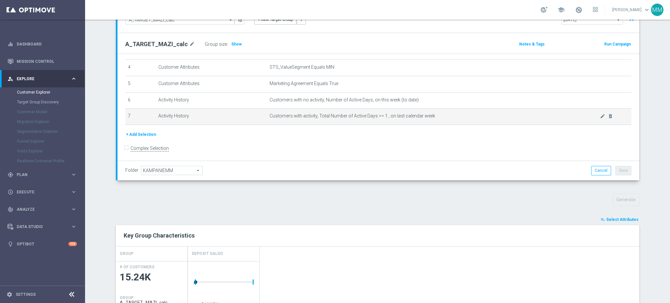
scroll to position [164, 0]
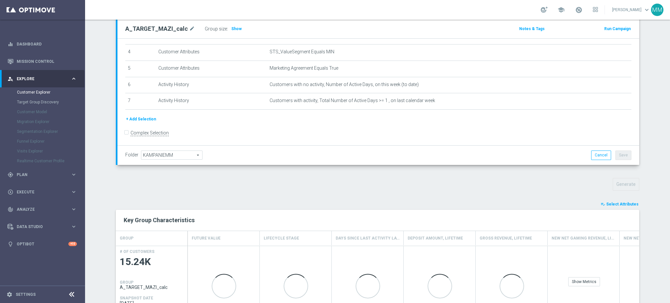
scroll to position [87, 0]
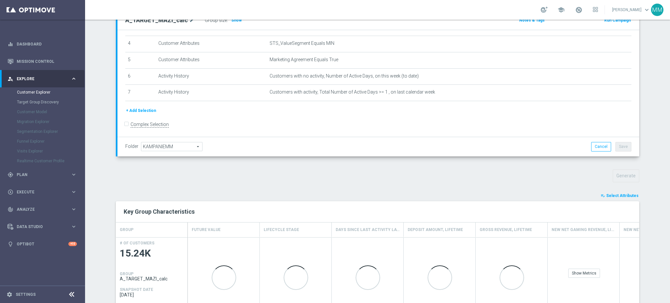
click at [603, 195] on icon "playlist_add_check" at bounding box center [602, 195] width 5 height 5
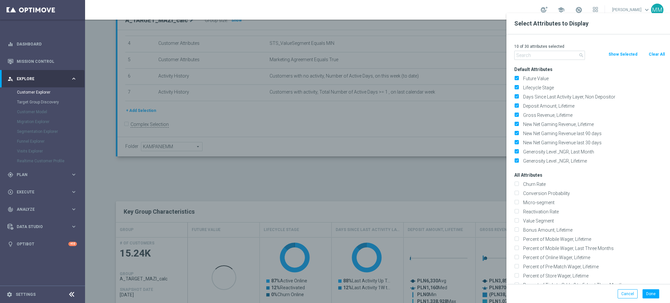
click at [650, 52] on button "Clear All" at bounding box center [656, 54] width 17 height 7
checkbox input "false"
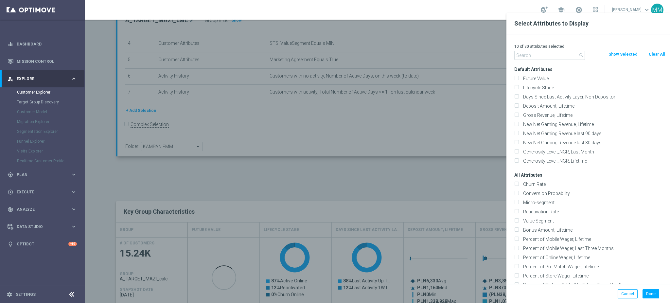
checkbox input "false"
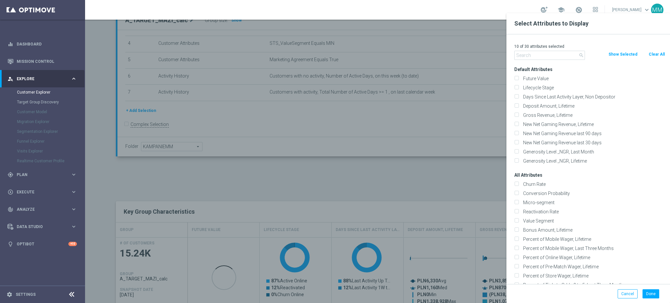
checkbox input "false"
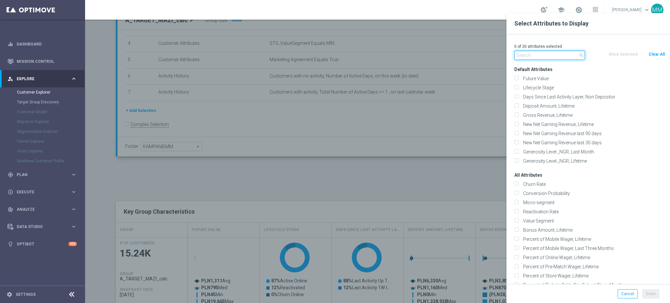
click at [561, 57] on input "text" at bounding box center [549, 55] width 71 height 9
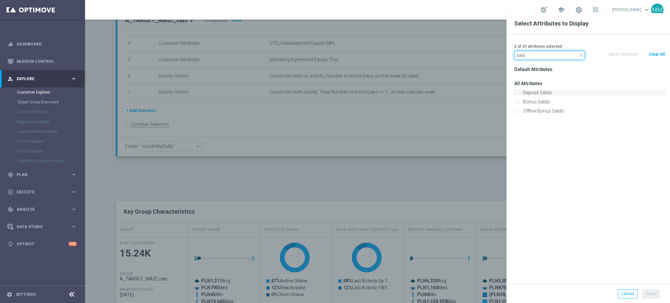
type input "sald"
click at [521, 92] on label "Deposit Saldo" at bounding box center [593, 93] width 144 height 6
click at [518, 92] on input "Deposit Saldo" at bounding box center [516, 93] width 4 height 4
checkbox input "true"
click at [649, 293] on button "Done" at bounding box center [650, 293] width 17 height 9
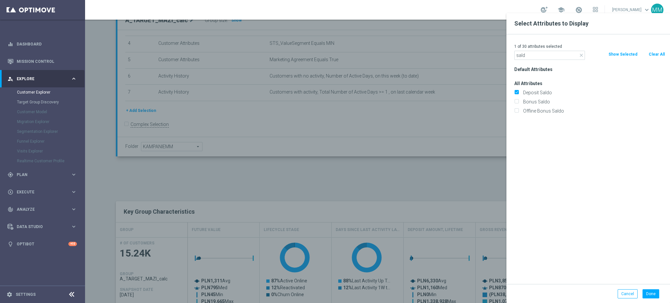
type input "Search"
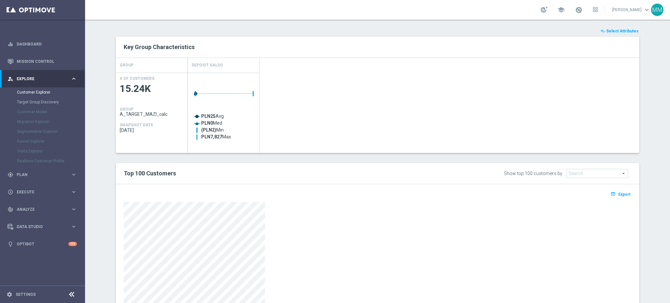
scroll to position [305, 0]
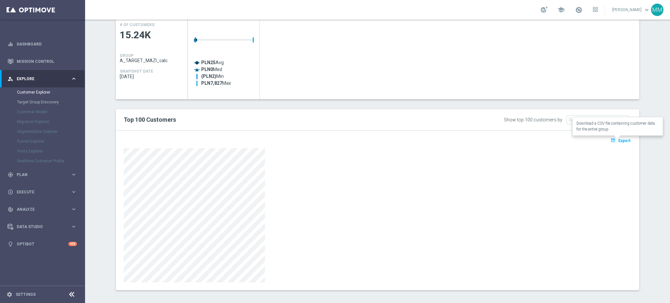
click at [610, 141] on icon "open_in_browser" at bounding box center [613, 140] width 7 height 5
